Goal: Task Accomplishment & Management: Complete application form

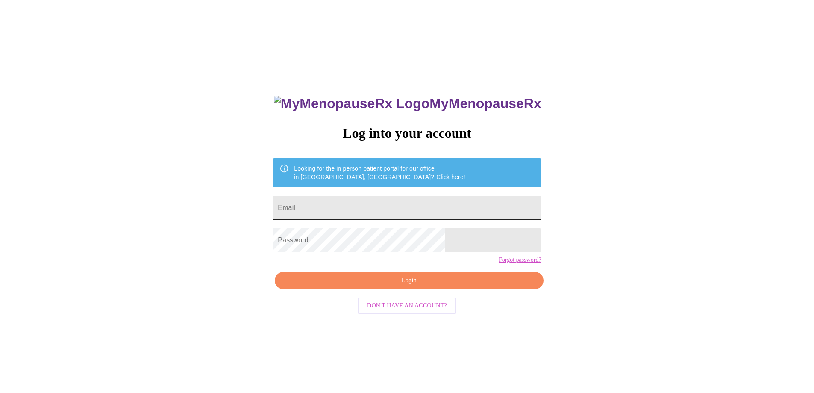
click at [404, 208] on input "Email" at bounding box center [407, 208] width 268 height 24
type input "[EMAIL_ADDRESS][DOMAIN_NAME]"
click at [414, 286] on span "Login" at bounding box center [409, 280] width 249 height 11
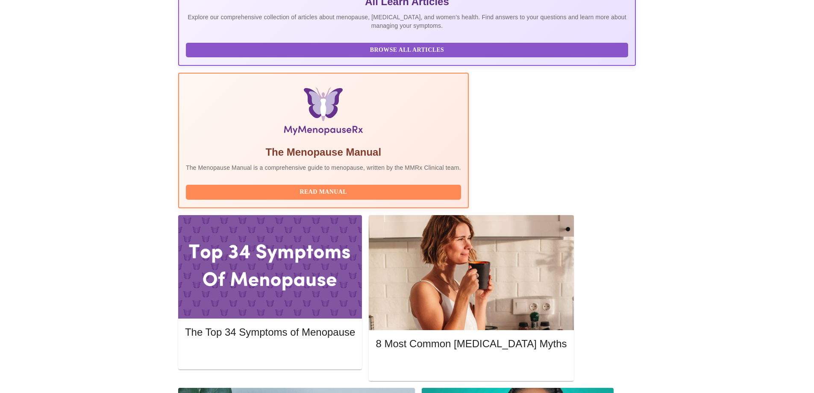
scroll to position [214, 0]
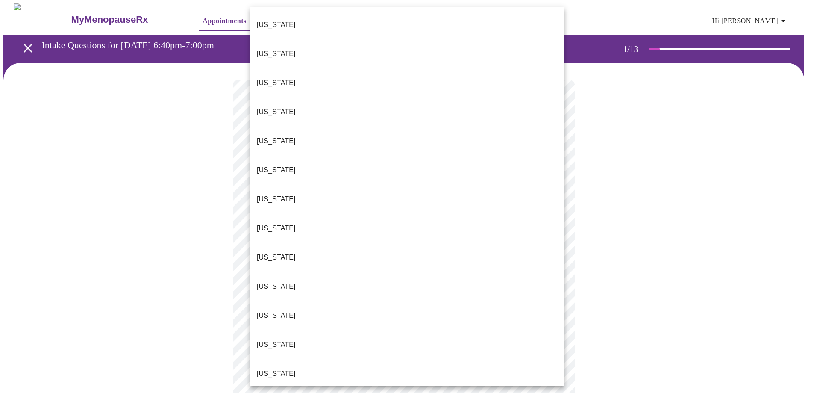
click at [549, 188] on body "MyMenopauseRx Appointments Messaging Labs 1 Uploads Medications Community Refer…" at bounding box center [406, 396] width 807 height 786
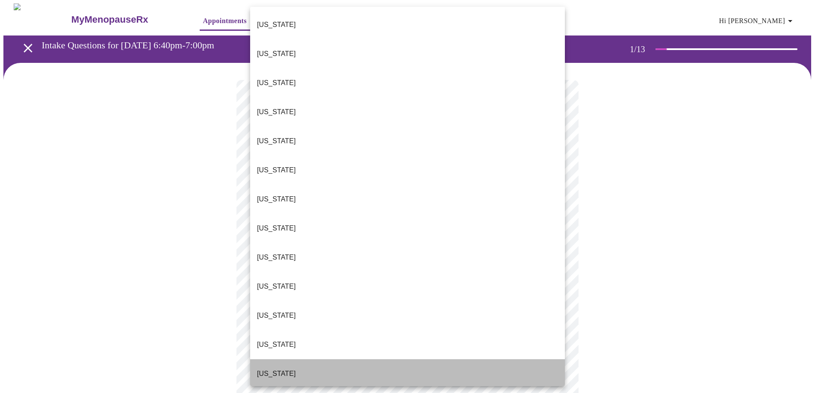
click at [408, 359] on li "Illinois" at bounding box center [407, 373] width 315 height 29
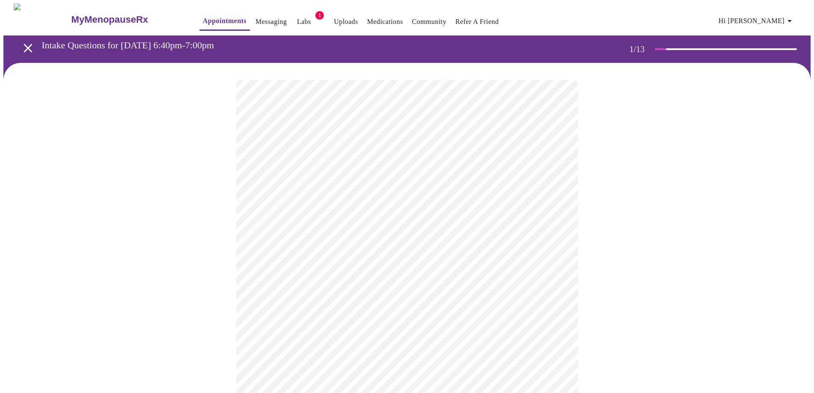
click at [431, 253] on body "MyMenopauseRx Appointments Messaging Labs 1 Uploads Medications Community Refer…" at bounding box center [406, 393] width 807 height 781
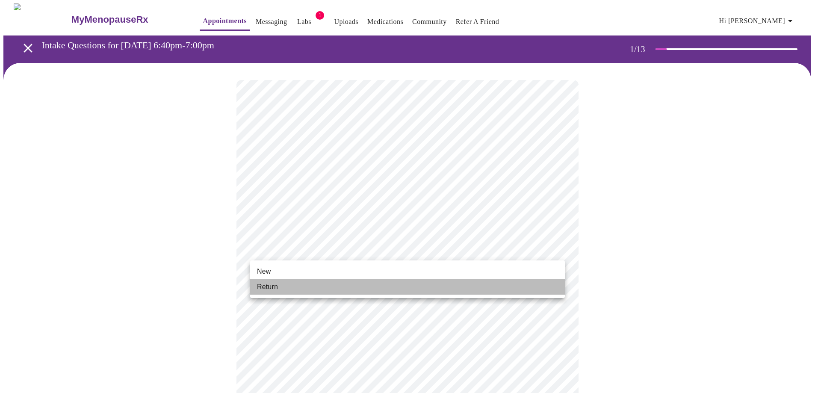
click at [398, 283] on li "Return" at bounding box center [407, 286] width 315 height 15
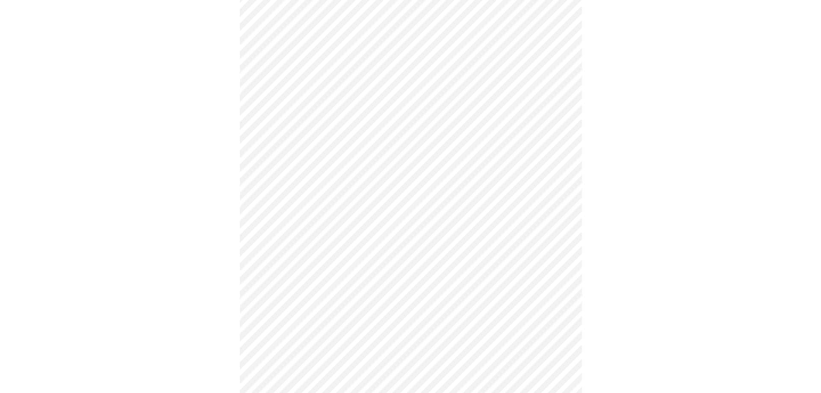
scroll to position [376, 0]
click at [533, 276] on body "MyMenopauseRx Appointments Messaging Labs 1 Uploads Medications Community Refer…" at bounding box center [406, 11] width 807 height 769
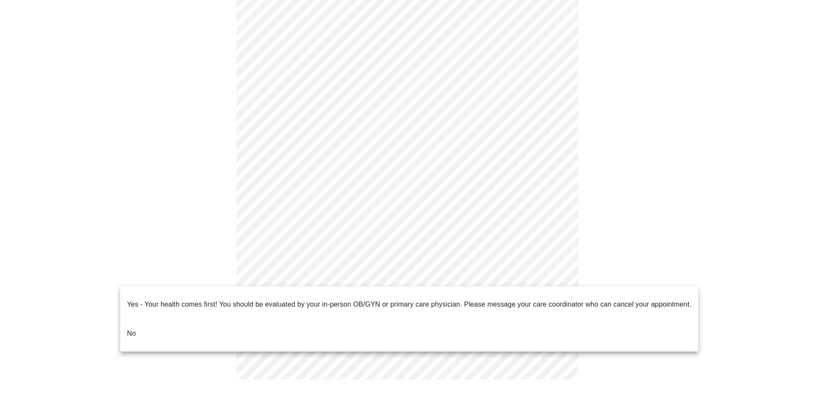
click at [492, 319] on li "No" at bounding box center [409, 333] width 578 height 29
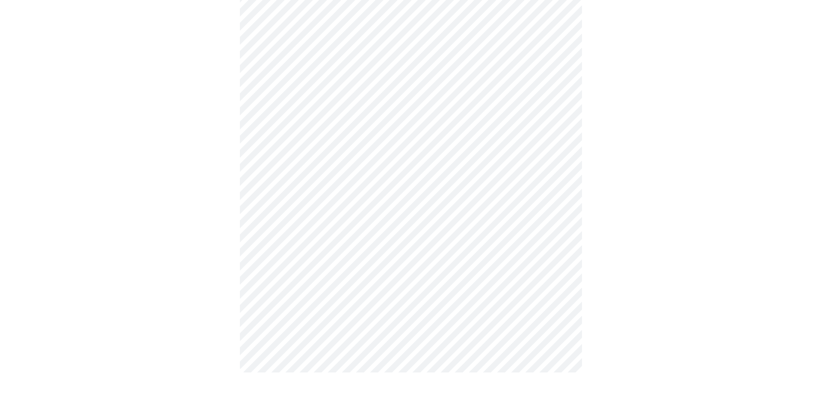
scroll to position [0, 0]
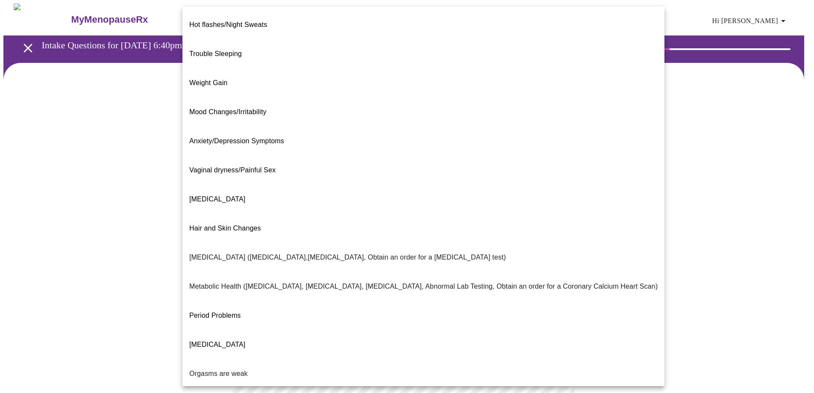
click at [551, 174] on body "MyMenopauseRx Appointments Messaging Labs 1 Uploads Medications Community Refer…" at bounding box center [406, 260] width 807 height 514
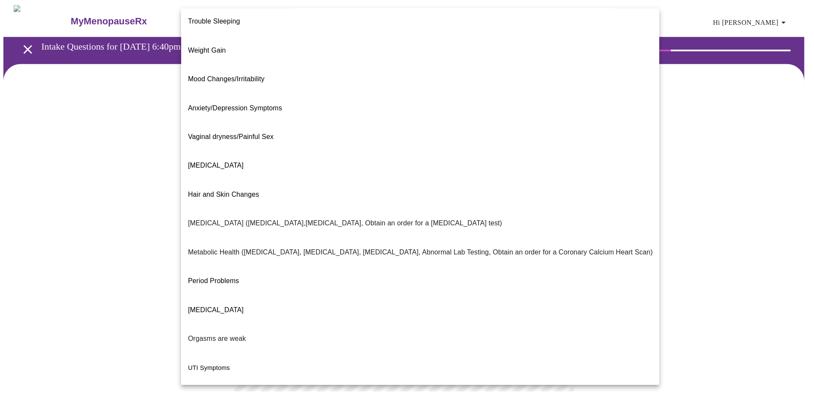
scroll to position [50, 0]
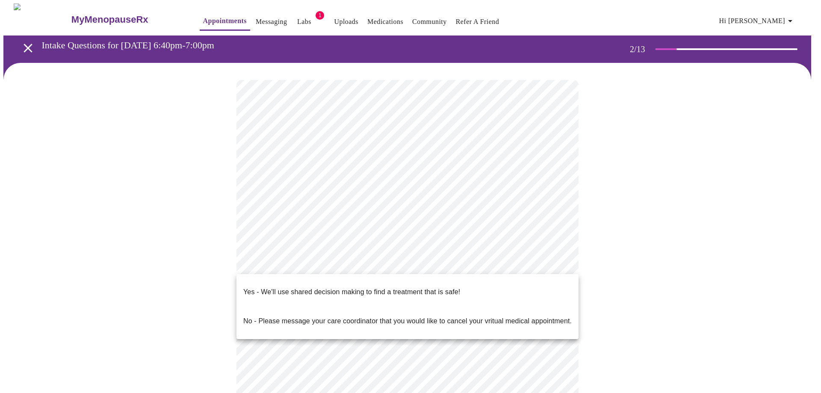
click at [557, 264] on body "MyMenopauseRx Appointments Messaging Labs 1 Uploads Medications Community Refer…" at bounding box center [410, 257] width 814 height 509
click at [517, 289] on li "Yes - We'll use shared decision making to find a treatment that is safe!" at bounding box center [407, 291] width 342 height 29
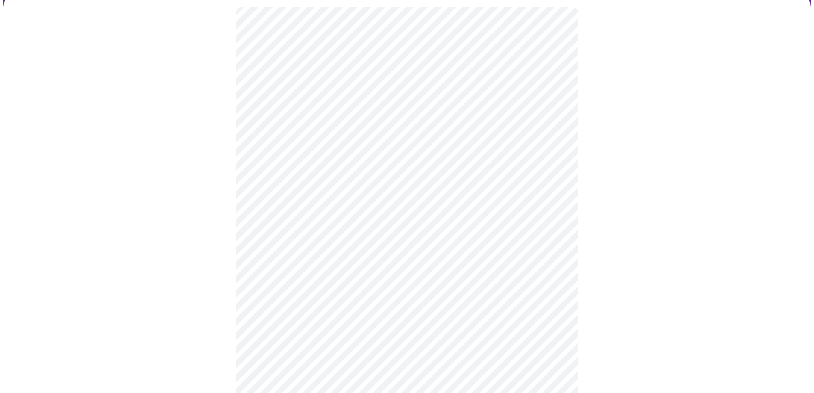
scroll to position [0, 0]
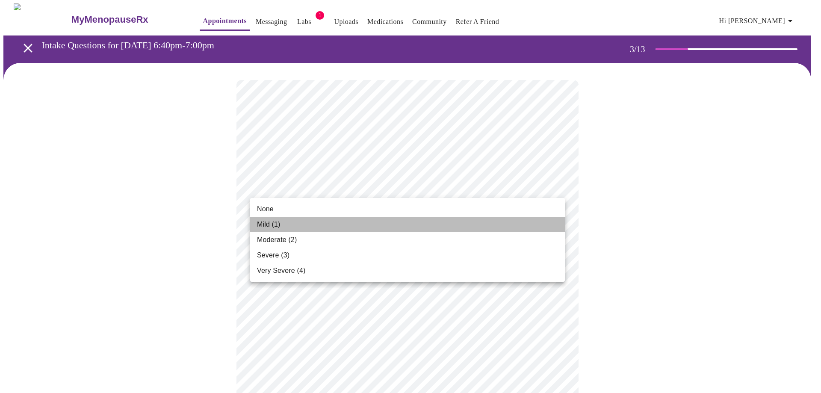
click at [521, 230] on li "Mild (1)" at bounding box center [407, 224] width 315 height 15
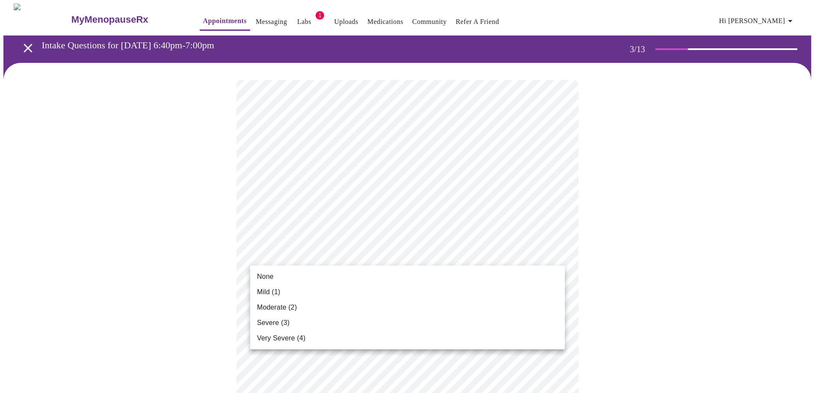
click at [536, 296] on li "Mild (1)" at bounding box center [407, 291] width 315 height 15
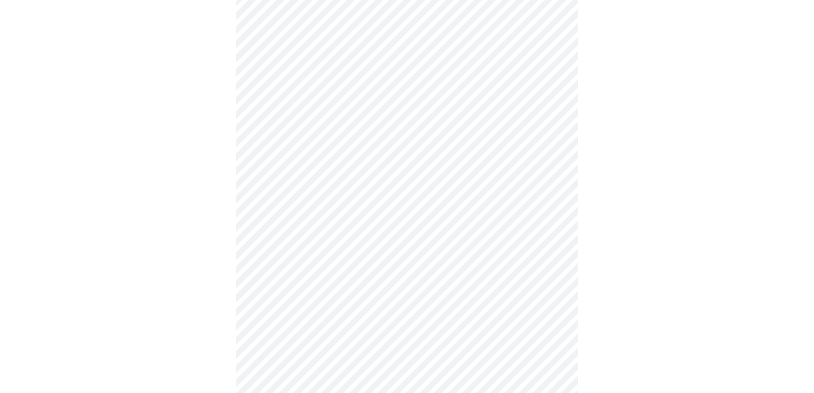
scroll to position [85, 0]
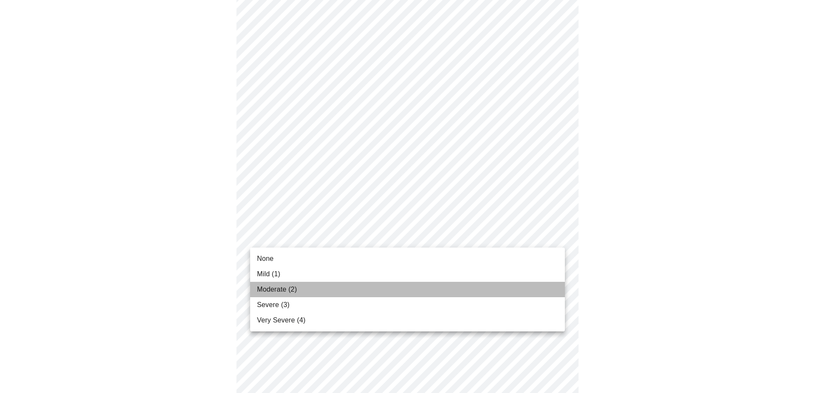
click at [519, 287] on li "Moderate (2)" at bounding box center [407, 289] width 315 height 15
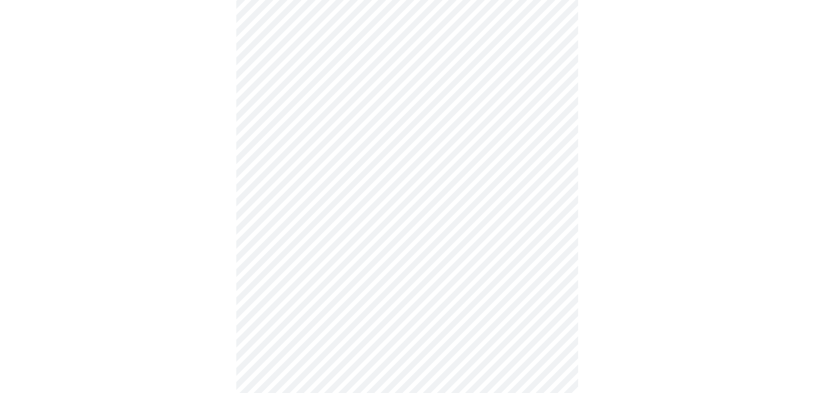
scroll to position [171, 0]
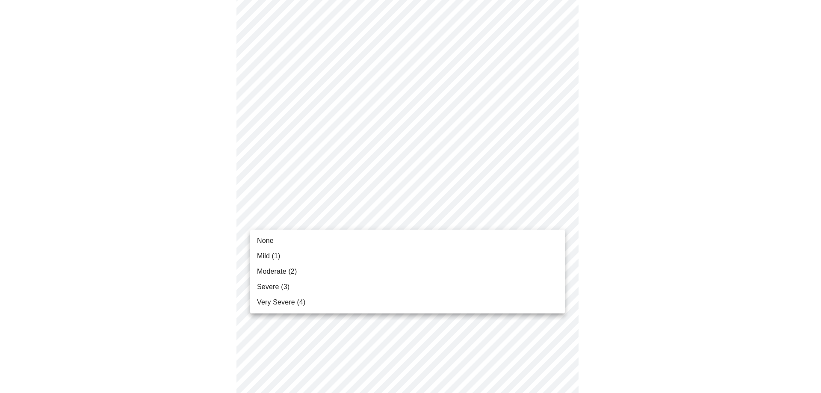
click at [487, 220] on body "MyMenopauseRx Appointments Messaging Labs 1 Uploads Medications Community Refer…" at bounding box center [410, 382] width 814 height 1101
click at [470, 266] on li "Moderate (2)" at bounding box center [407, 271] width 315 height 15
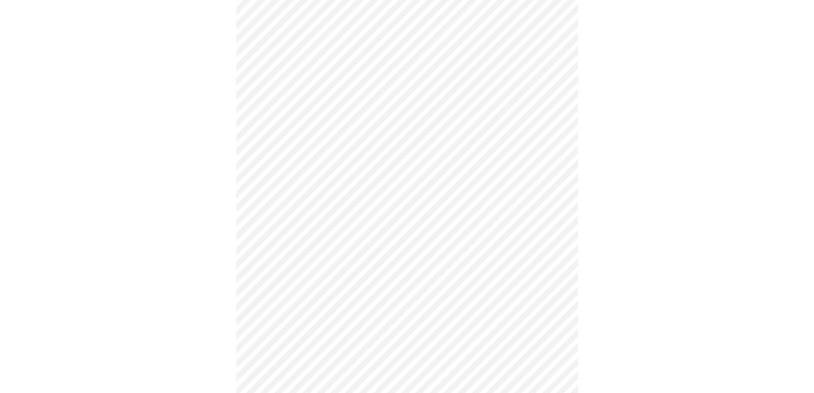
scroll to position [299, 0]
click at [505, 149] on body "MyMenopauseRx Appointments Messaging Labs 1 Uploads Medications Community Refer…" at bounding box center [406, 248] width 807 height 1089
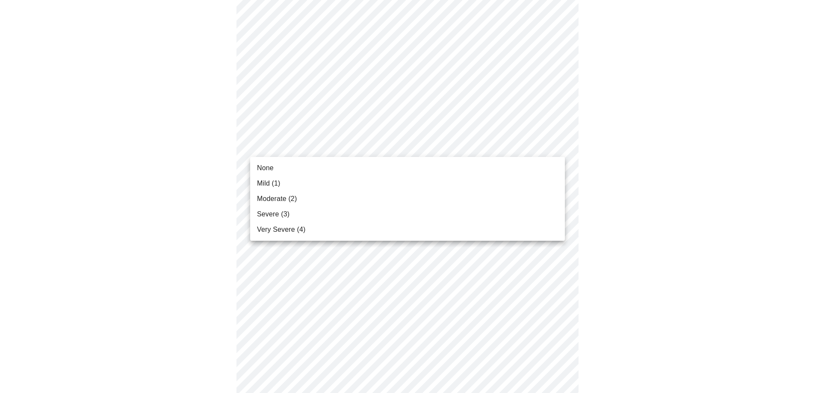
click at [477, 195] on li "Moderate (2)" at bounding box center [407, 198] width 315 height 15
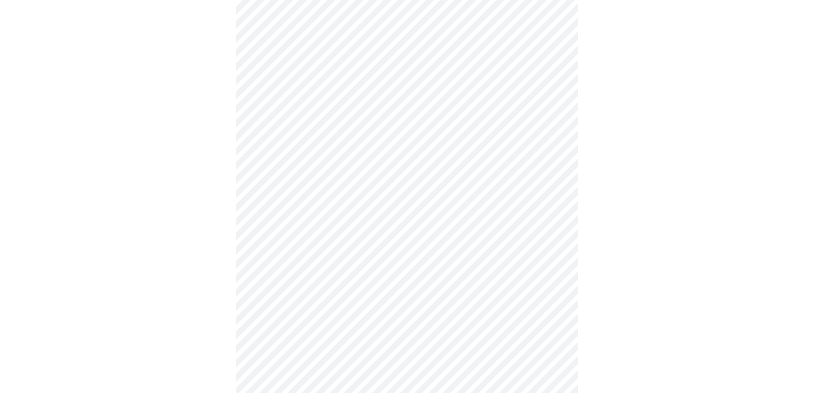
scroll to position [385, 0]
click at [488, 196] on body "MyMenopauseRx Appointments Messaging Labs 1 Uploads Medications Community Refer…" at bounding box center [410, 157] width 814 height 1077
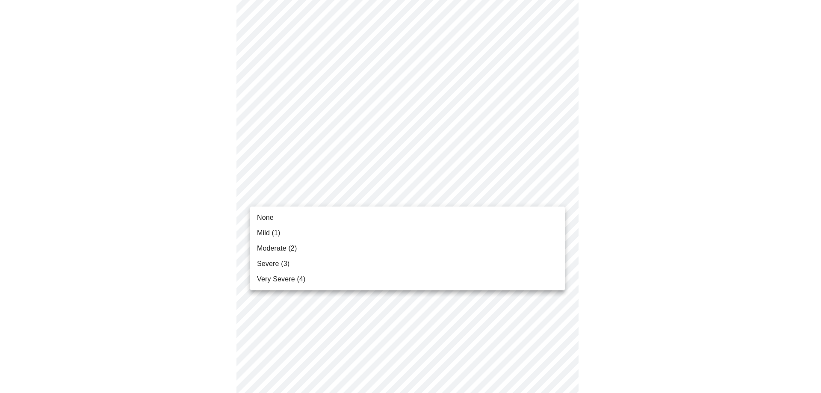
click at [475, 230] on li "Mild (1)" at bounding box center [407, 232] width 315 height 15
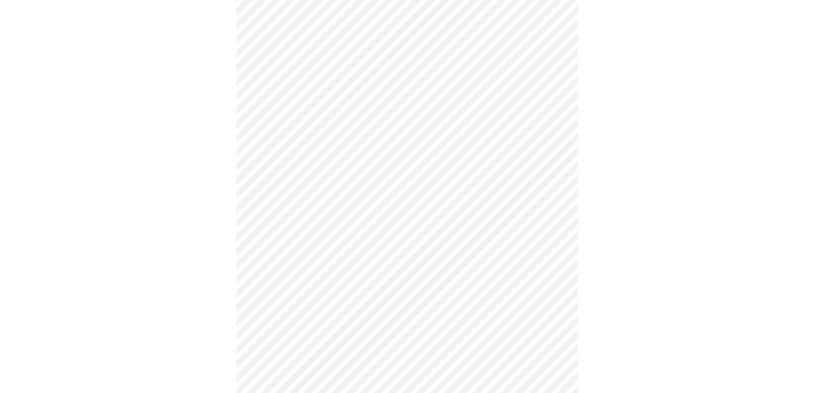
scroll to position [470, 0]
click at [525, 184] on body "MyMenopauseRx Appointments Messaging Labs 1 Uploads Medications Community Refer…" at bounding box center [406, 65] width 807 height 1065
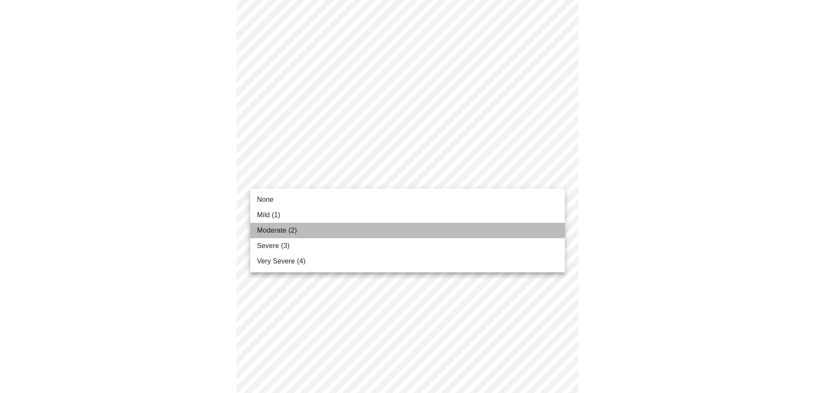
click at [511, 225] on li "Moderate (2)" at bounding box center [407, 230] width 315 height 15
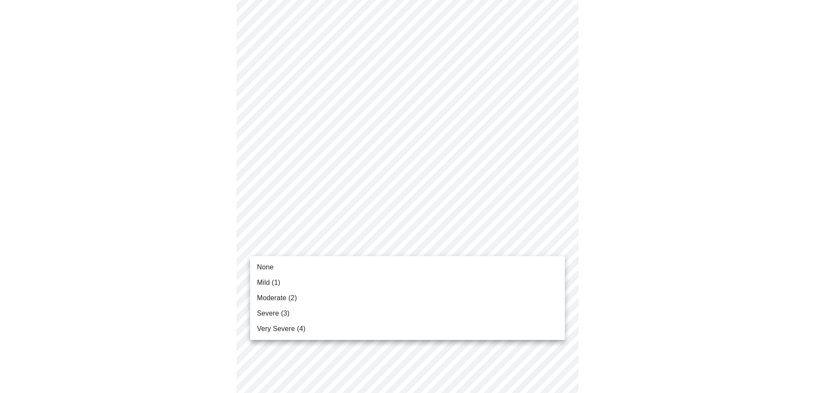
click at [481, 242] on body "MyMenopauseRx Appointments Messaging Labs 1 Uploads Medications Community Refer…" at bounding box center [410, 59] width 814 height 1053
click at [465, 294] on li "Moderate (2)" at bounding box center [407, 297] width 315 height 15
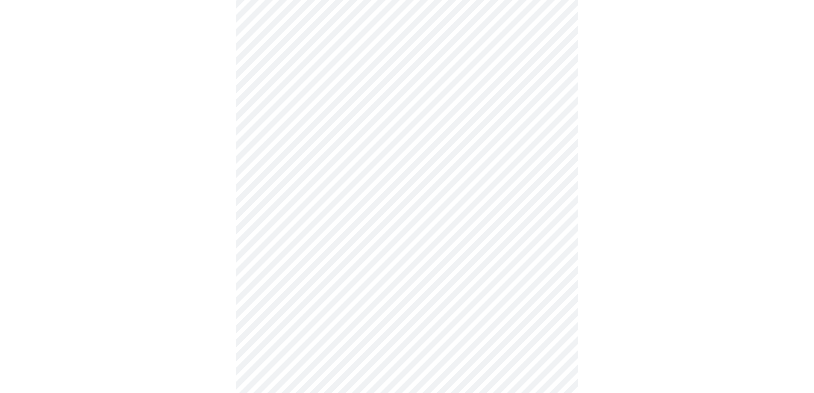
scroll to position [556, 0]
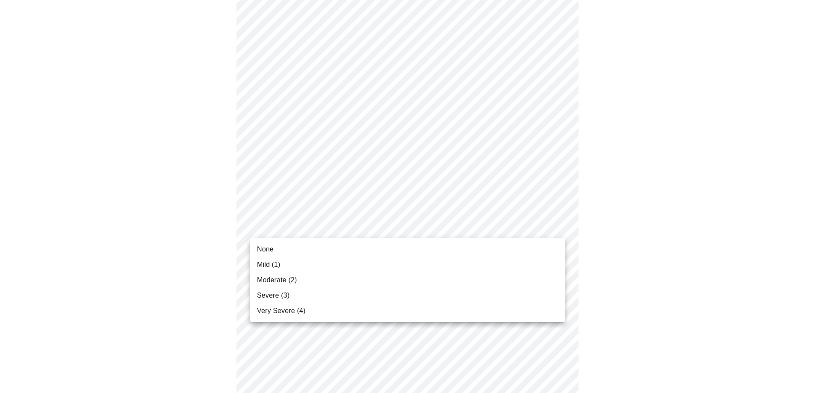
click at [422, 252] on li "None" at bounding box center [407, 248] width 315 height 15
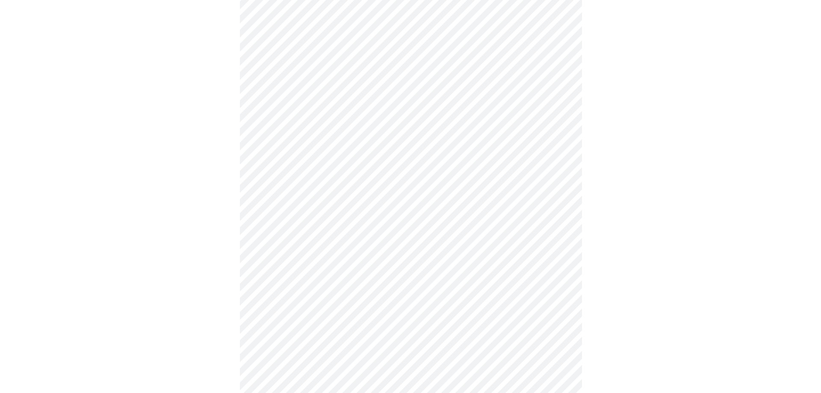
scroll to position [636, 0]
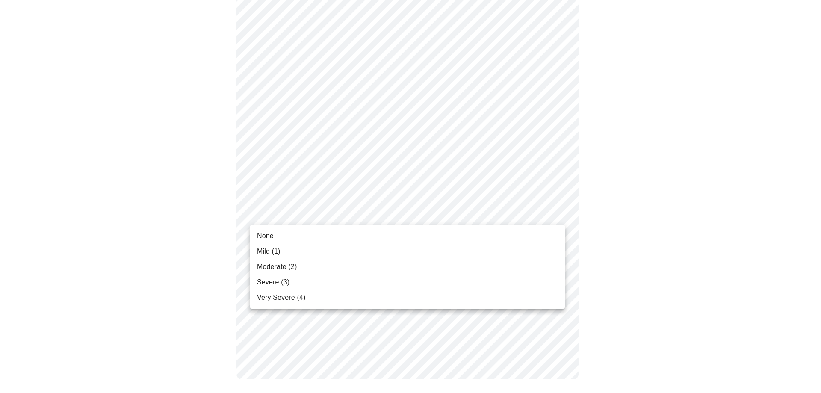
click at [452, 260] on li "Moderate (2)" at bounding box center [407, 266] width 315 height 15
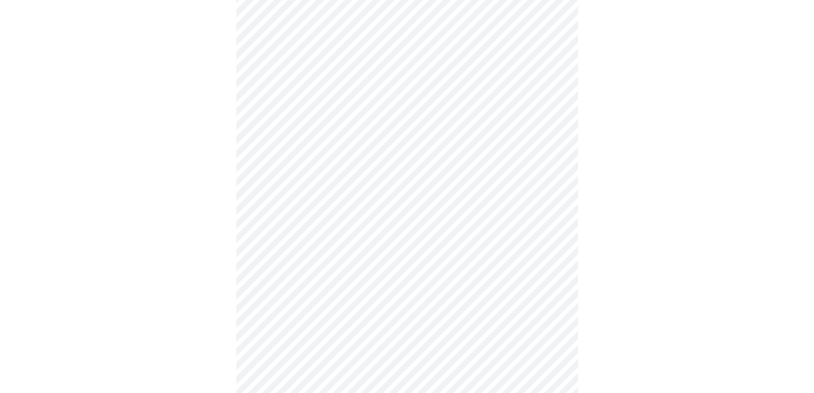
scroll to position [368, 0]
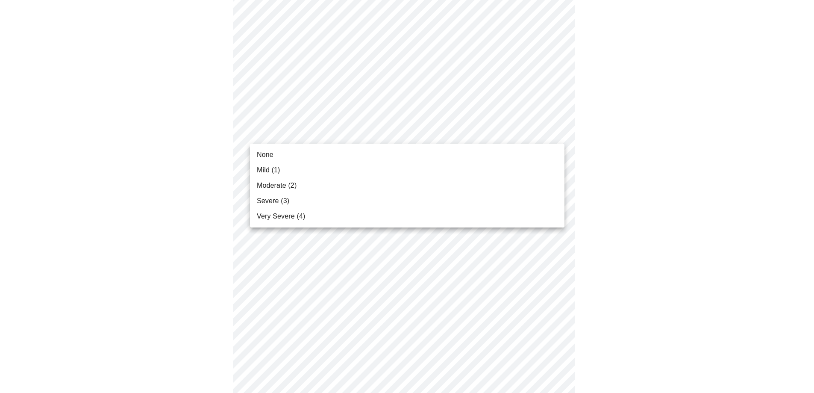
click at [420, 134] on body "MyMenopauseRx Appointments Messaging Labs 1 Uploads Medications Community Refer…" at bounding box center [406, 143] width 807 height 1017
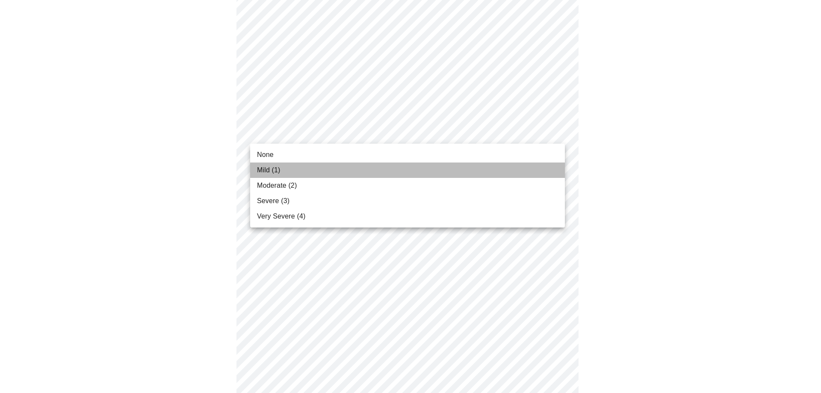
click at [381, 170] on li "Mild (1)" at bounding box center [407, 169] width 315 height 15
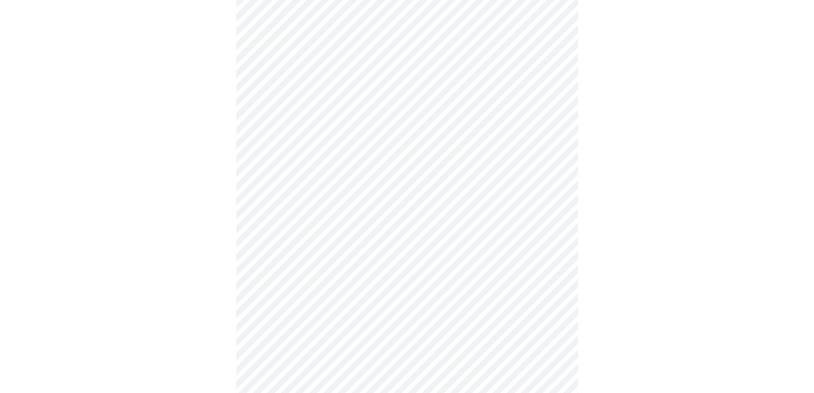
scroll to position [299, 0]
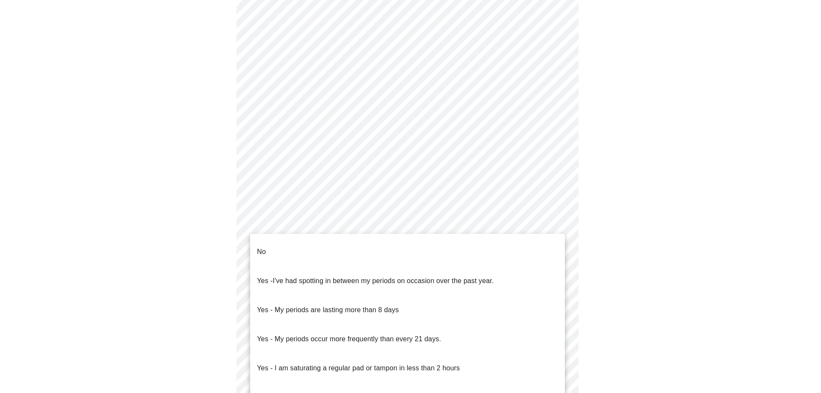
click at [558, 224] on body "MyMenopauseRx Appointments Messaging Labs 1 Uploads Medications Community Refer…" at bounding box center [410, 126] width 814 height 844
click at [514, 243] on li "No" at bounding box center [407, 251] width 315 height 29
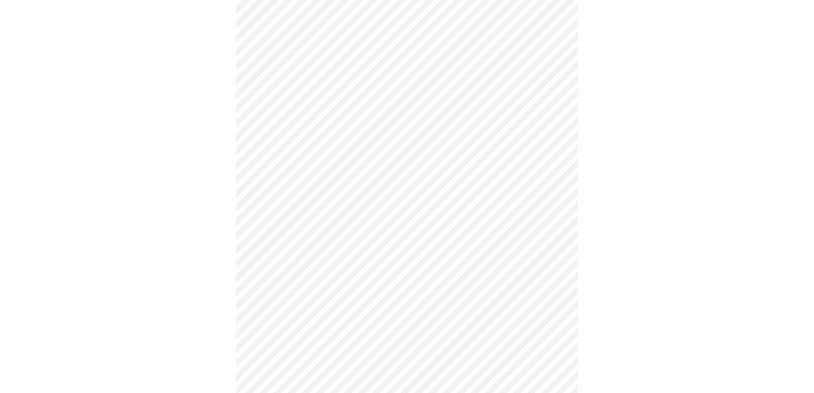
click at [518, 290] on body "MyMenopauseRx Appointments Messaging Labs 1 Uploads Medications Community Refer…" at bounding box center [406, 123] width 807 height 839
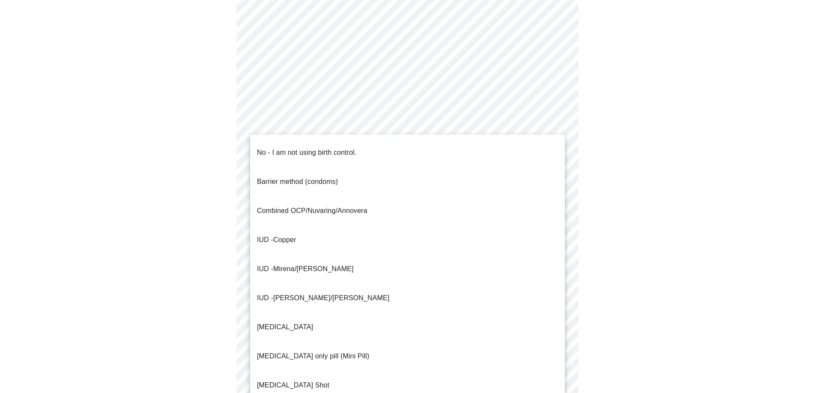
click at [494, 156] on li "No - I am not using birth control." at bounding box center [407, 152] width 315 height 29
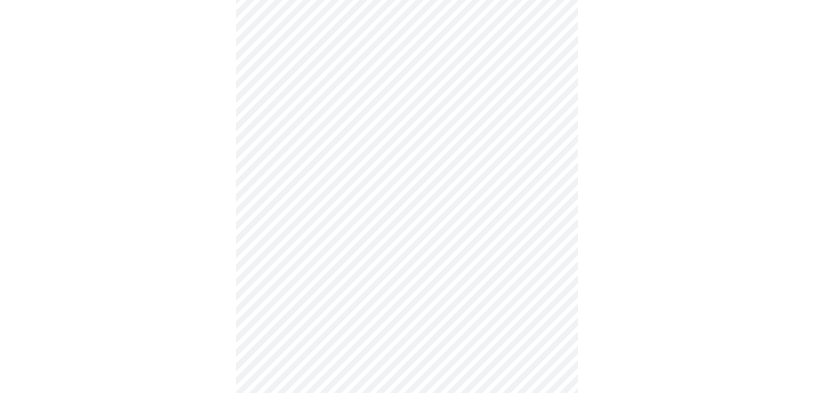
scroll to position [385, 0]
click at [525, 263] on body "MyMenopauseRx Appointments Messaging Labs 1 Uploads Medications Community Refer…" at bounding box center [406, 35] width 807 height 833
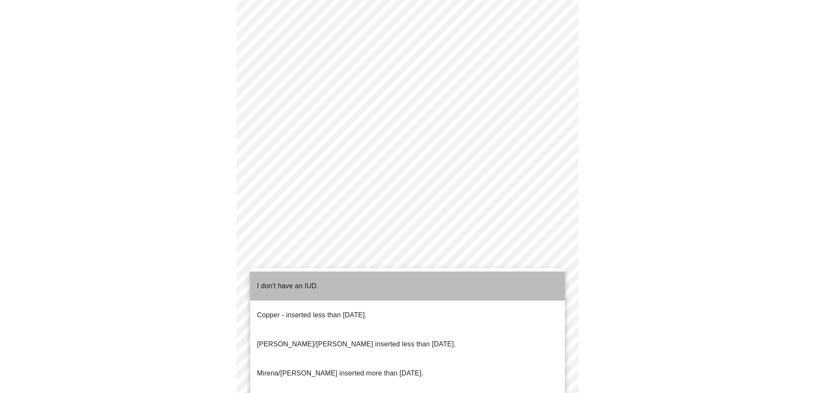
click at [521, 287] on li "I don't have an IUD." at bounding box center [407, 285] width 315 height 29
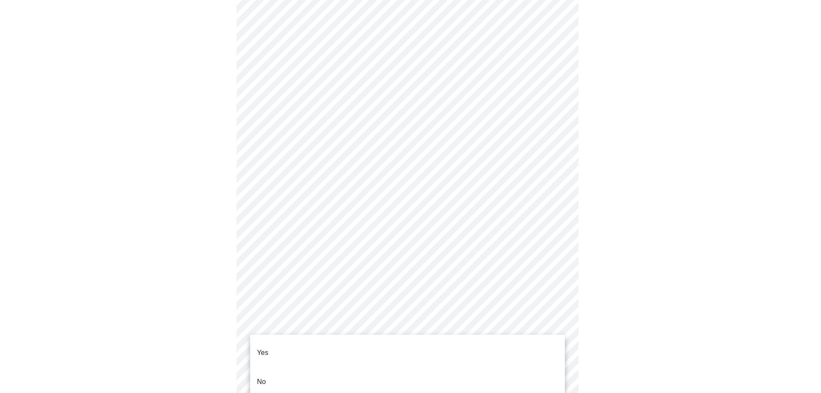
click at [533, 318] on body "MyMenopauseRx Appointments Messaging Labs 1 Uploads Medications Community Refer…" at bounding box center [410, 33] width 814 height 828
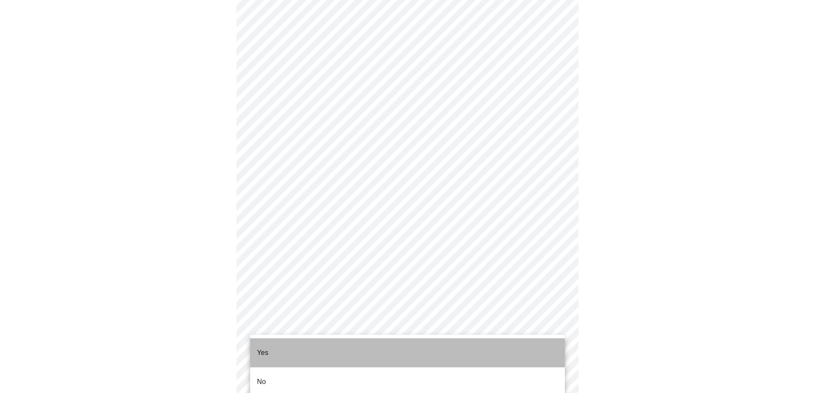
click at [507, 349] on li "Yes" at bounding box center [407, 352] width 315 height 29
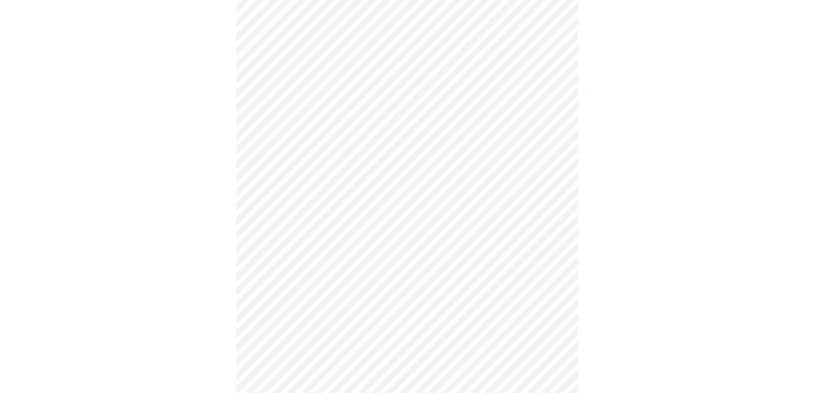
scroll to position [430, 0]
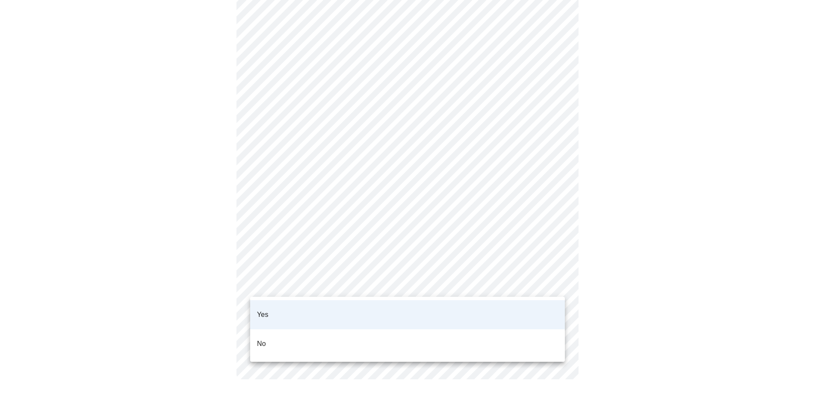
click at [468, 329] on li "No" at bounding box center [407, 343] width 315 height 29
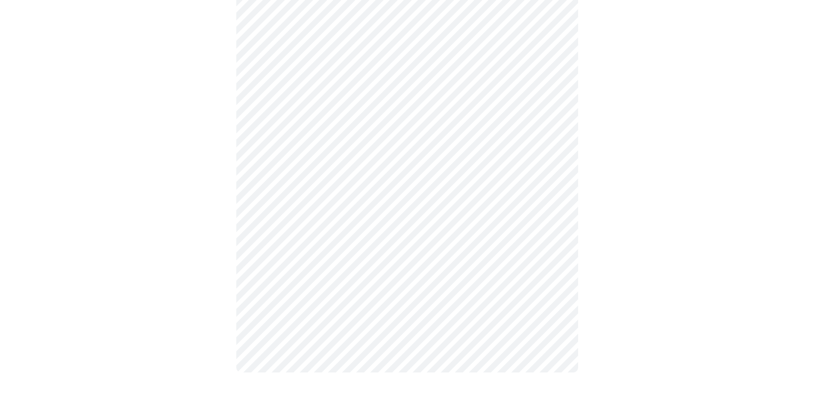
scroll to position [0, 0]
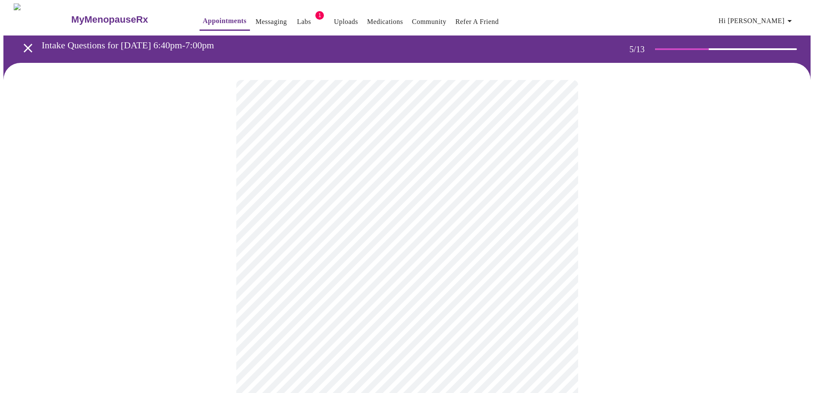
click at [509, 223] on body "MyMenopauseRx Appointments Messaging Labs 1 Uploads Medications Community Refer…" at bounding box center [406, 321] width 807 height 637
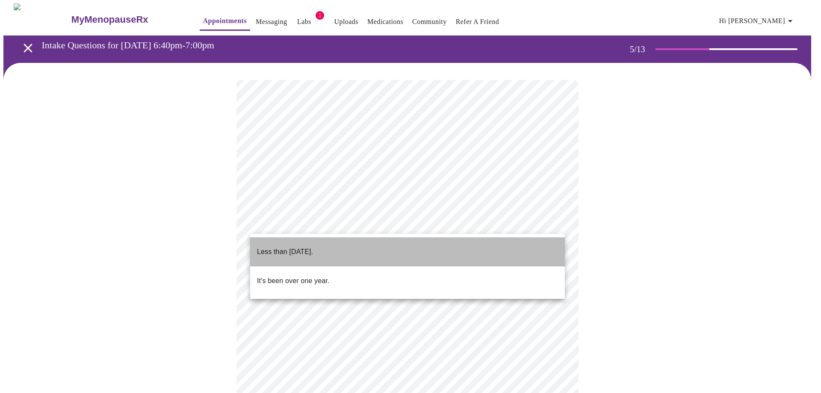
click at [498, 244] on li "Less than one year ago." at bounding box center [407, 251] width 315 height 29
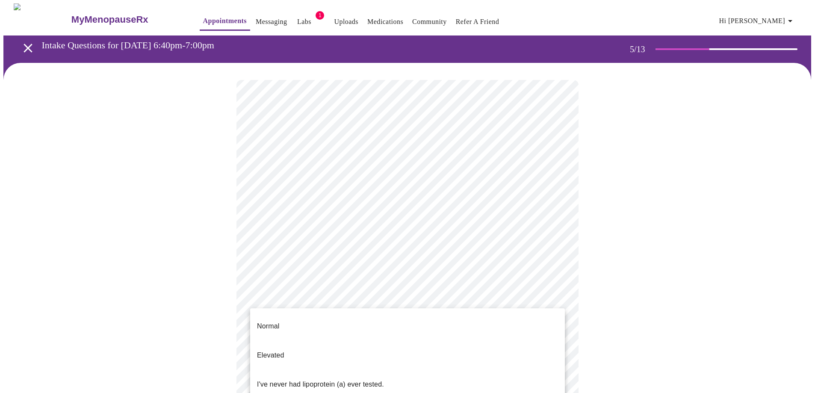
click at [551, 300] on body "MyMenopauseRx Appointments Messaging Labs 1 Uploads Medications Community Refer…" at bounding box center [410, 319] width 814 height 632
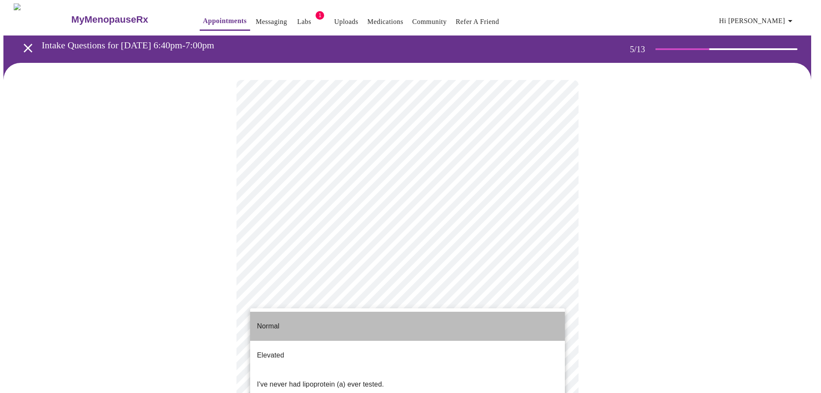
click at [538, 318] on li "Normal" at bounding box center [407, 326] width 315 height 29
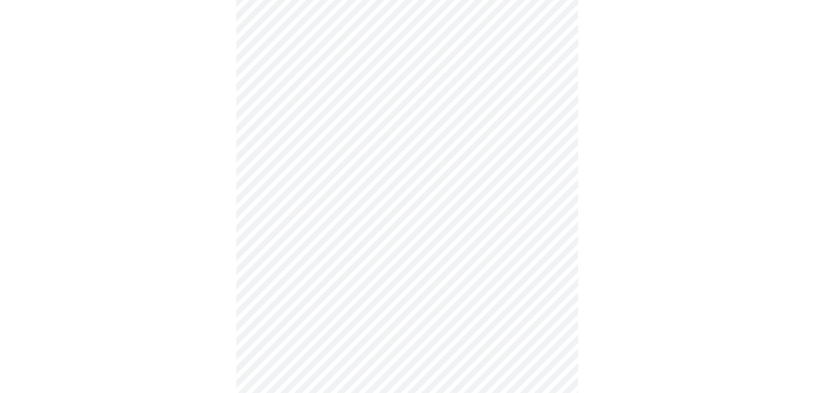
scroll to position [128, 0]
click at [224, 254] on div at bounding box center [406, 219] width 807 height 568
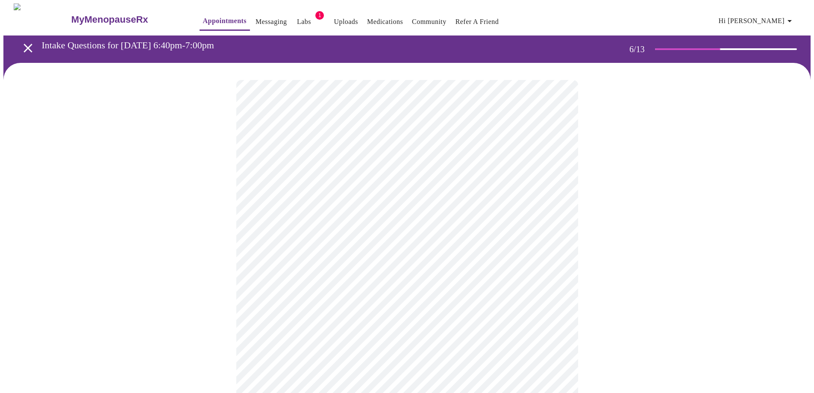
click at [453, 252] on body "MyMenopauseRx Appointments Messaging Labs 1 Uploads Medications Community Refer…" at bounding box center [406, 225] width 807 height 445
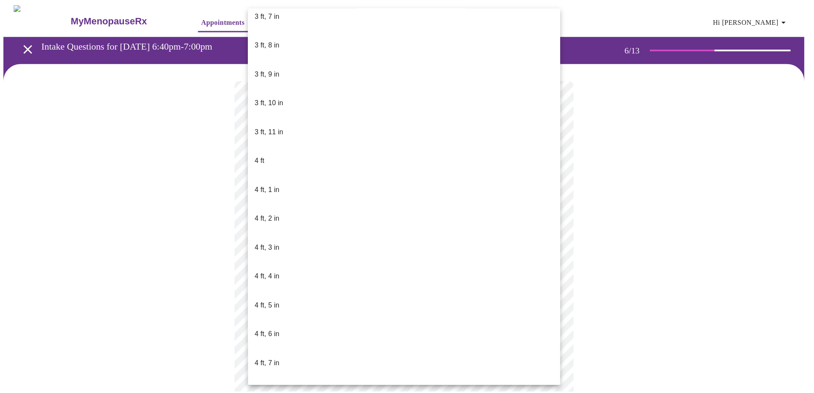
scroll to position [214, 0]
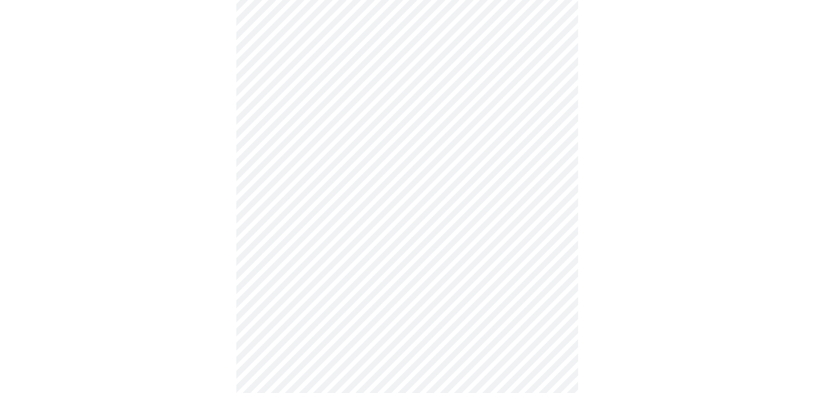
scroll to position [2137, 0]
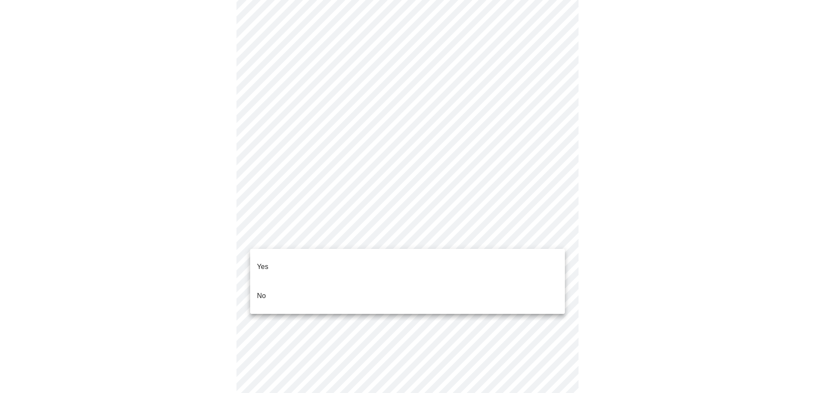
click at [514, 281] on li "No" at bounding box center [407, 295] width 315 height 29
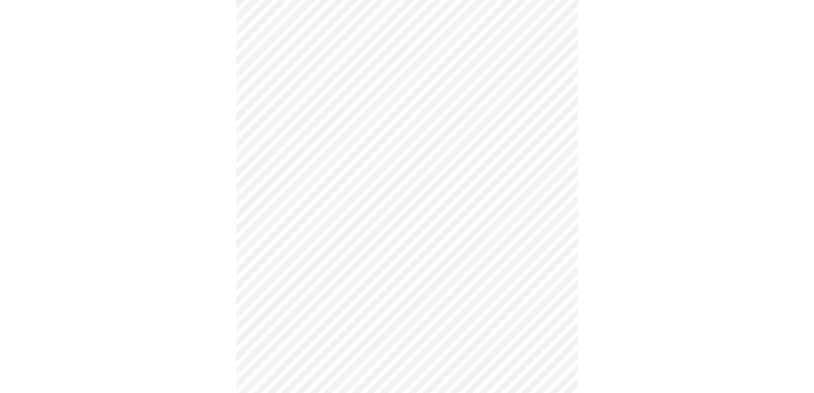
scroll to position [641, 0]
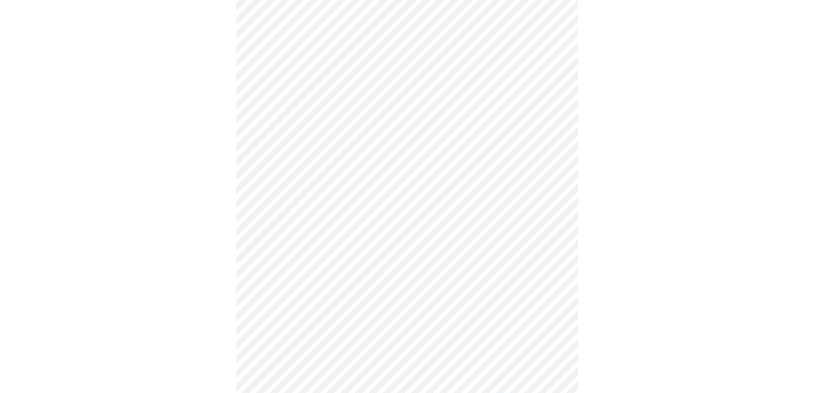
scroll to position [684, 0]
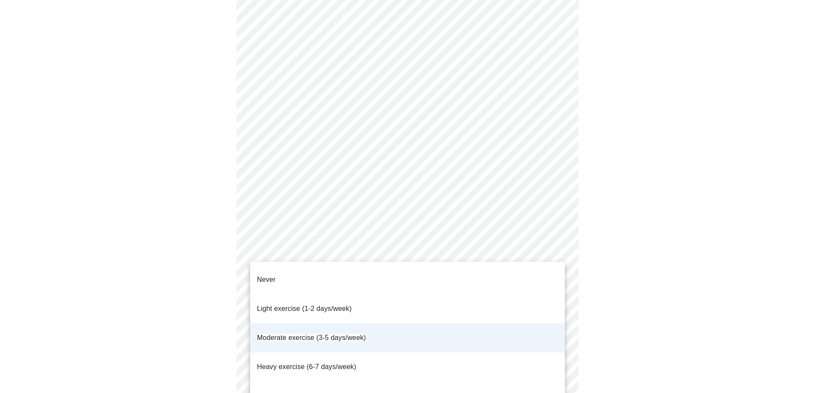
click at [492, 352] on li "Heavy exercise (6-7 days/week)" at bounding box center [407, 366] width 315 height 29
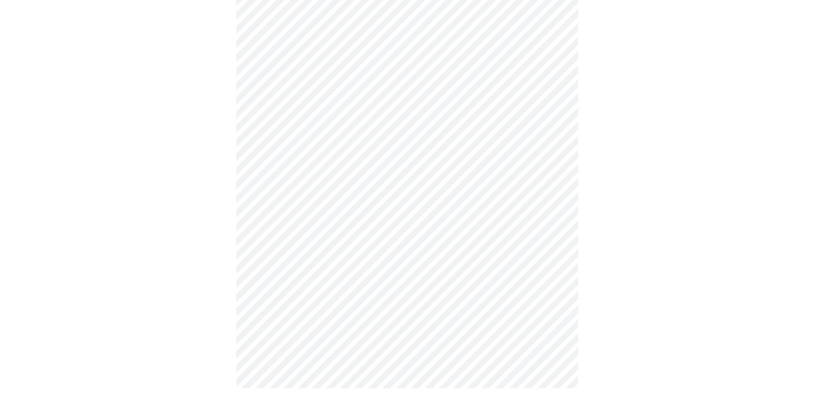
scroll to position [712, 0]
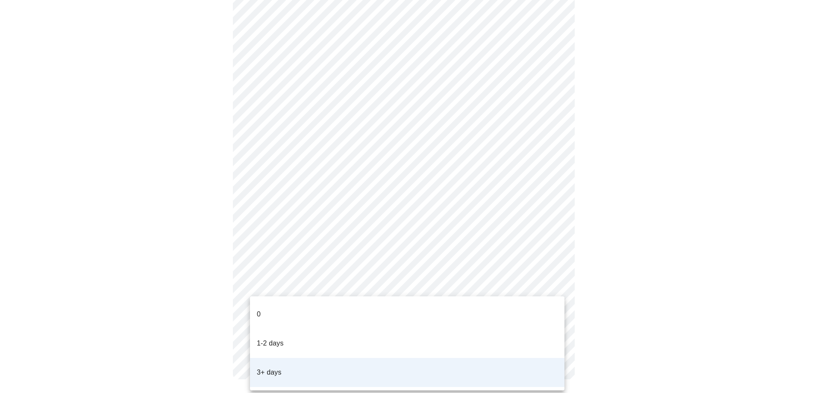
click at [554, 284] on div at bounding box center [410, 196] width 821 height 393
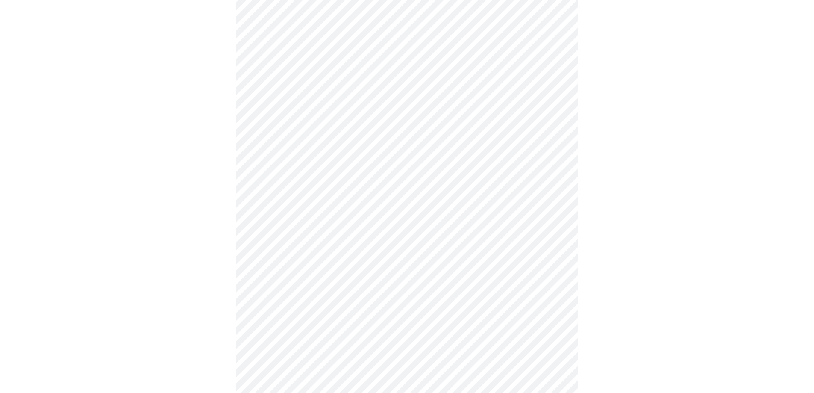
scroll to position [503, 0]
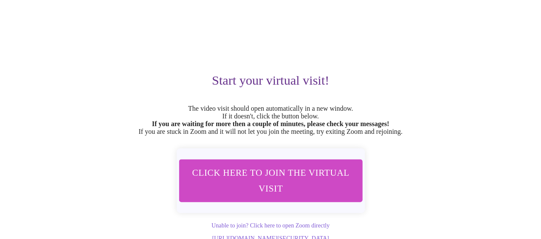
scroll to position [77, 0]
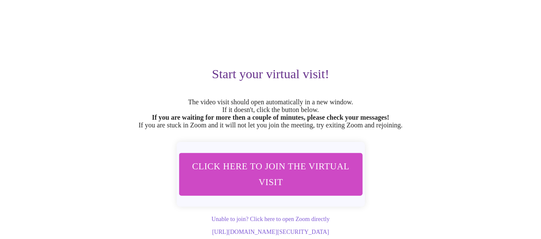
click at [291, 162] on span "Click here to join the virtual visit" at bounding box center [271, 175] width 162 height 32
